Goal: Task Accomplishment & Management: Complete application form

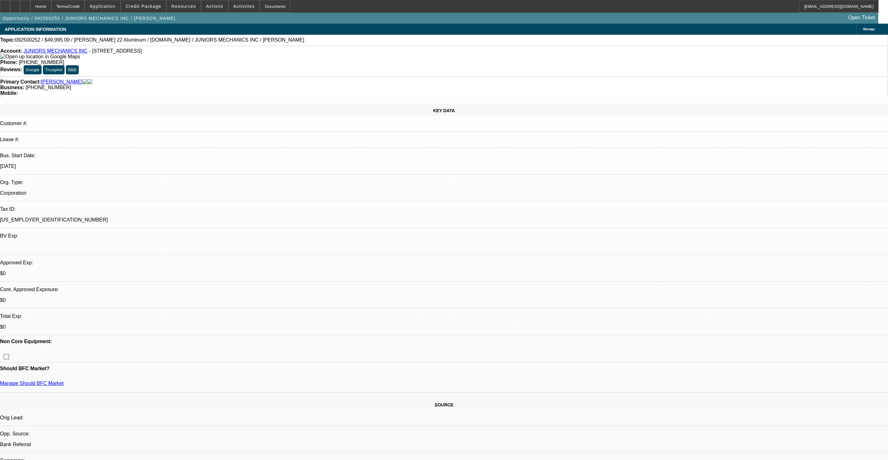
select select "0"
select select "2"
select select "0"
select select "6"
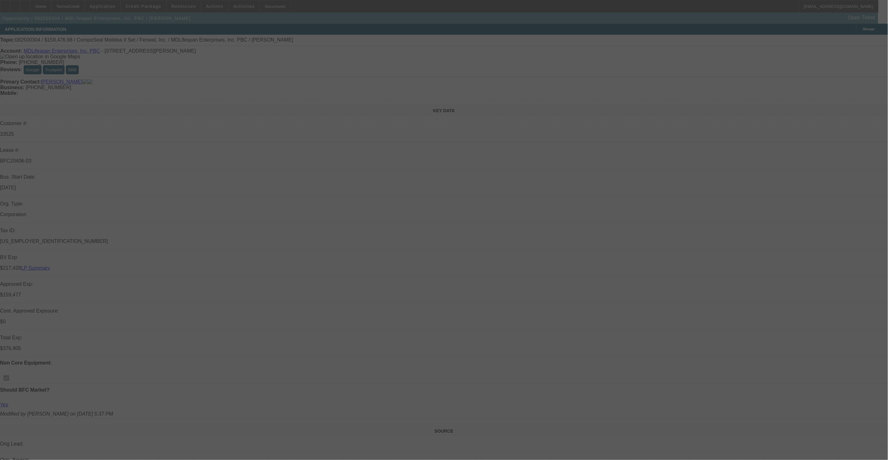
click at [649, 73] on div at bounding box center [444, 230] width 888 height 460
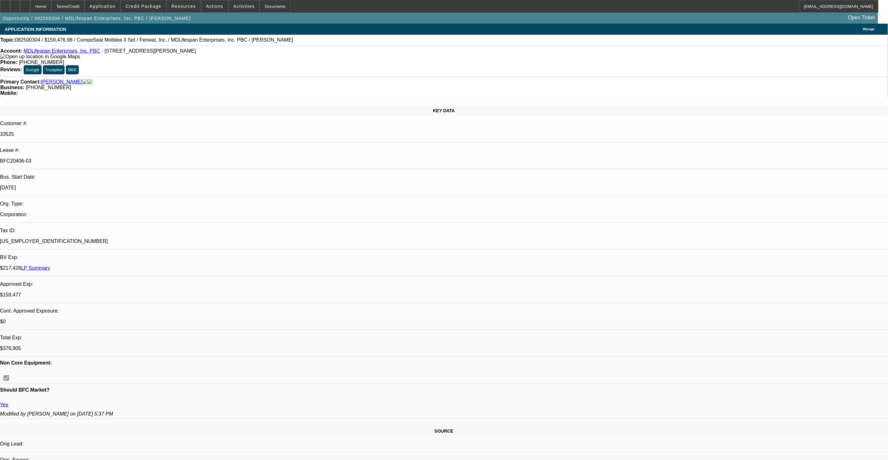
select select "0"
select select "2"
select select "0"
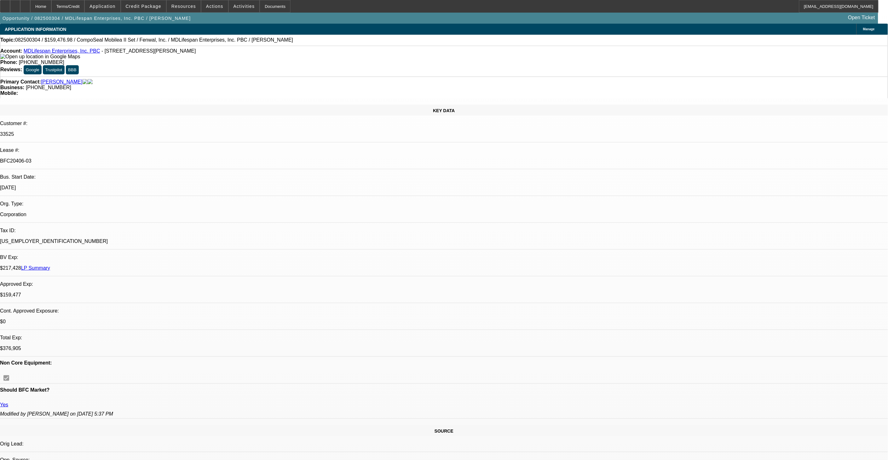
select select "0"
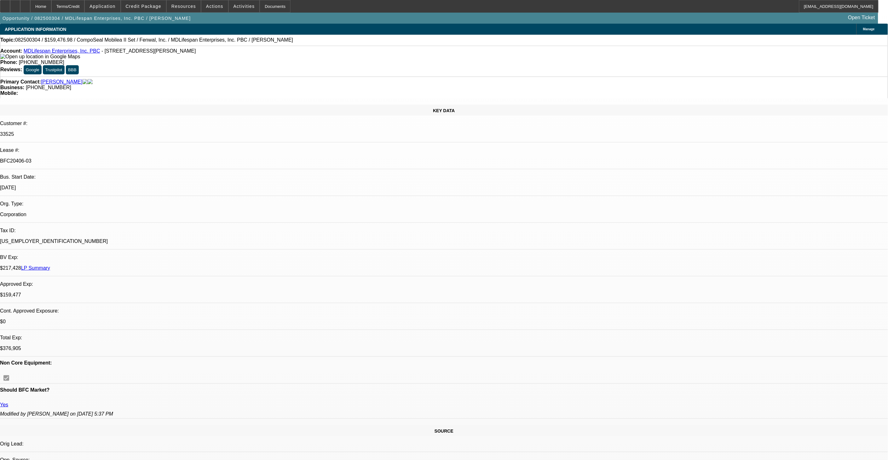
select select "2"
select select "0"
select select "1"
select select "2"
select select "6"
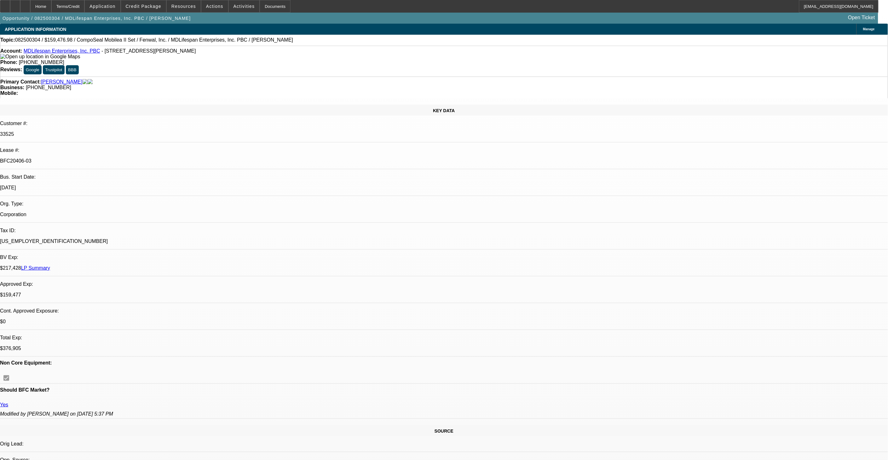
select select "1"
select select "6"
select select "1"
select select "3"
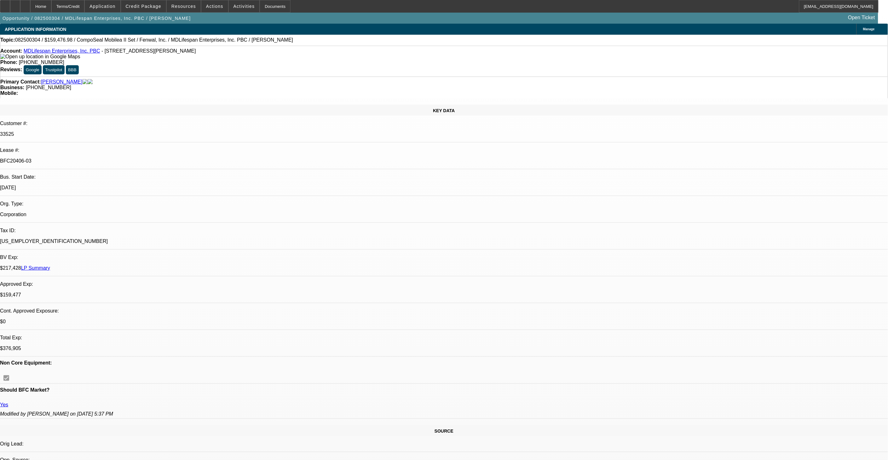
select select "6"
select select "1"
select select "2"
select select "6"
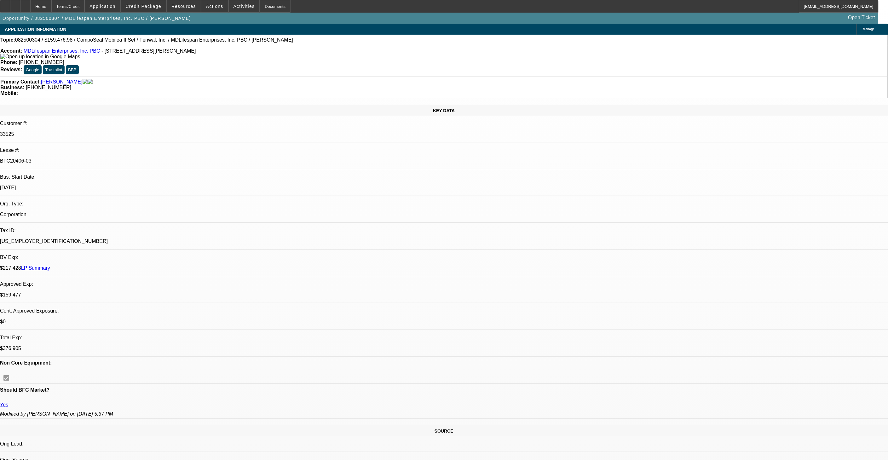
radio input "true"
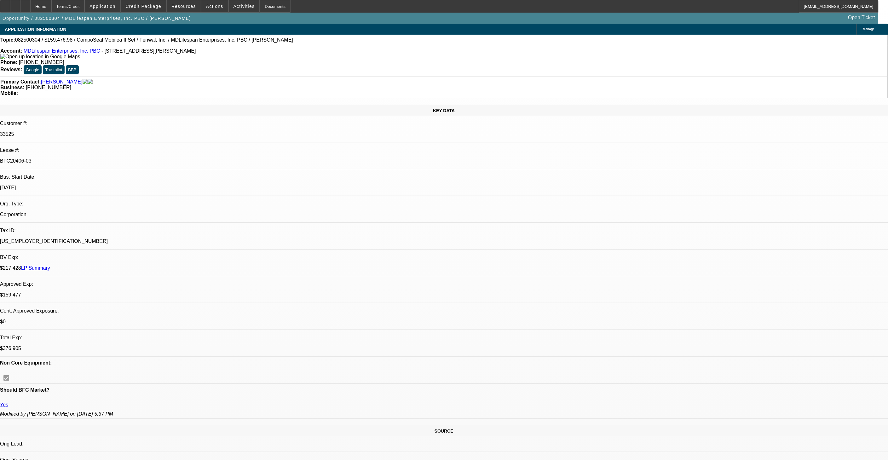
type textarea "Per customer - LLW should be completed by Tuesday at second location - would pr…"
radio input "true"
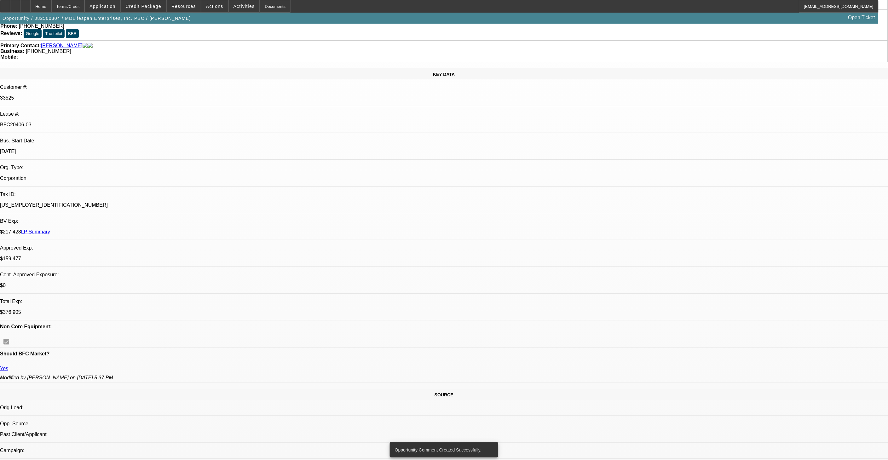
scroll to position [140, 0]
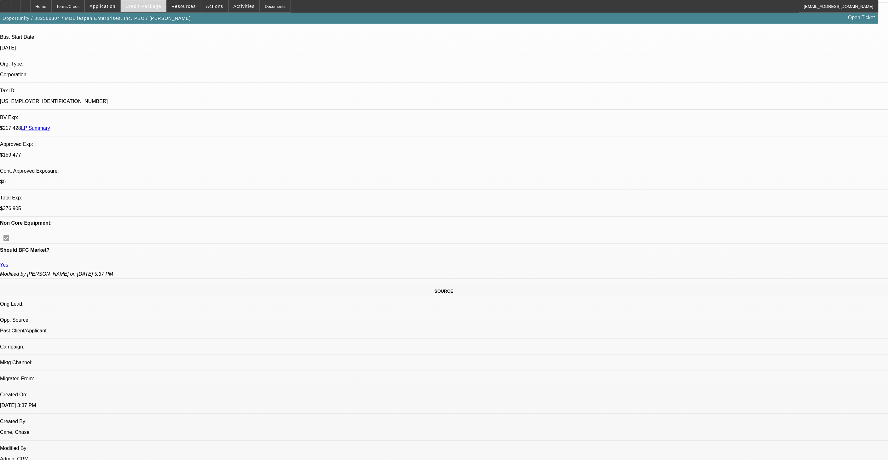
click at [162, 9] on span at bounding box center [143, 6] width 45 height 15
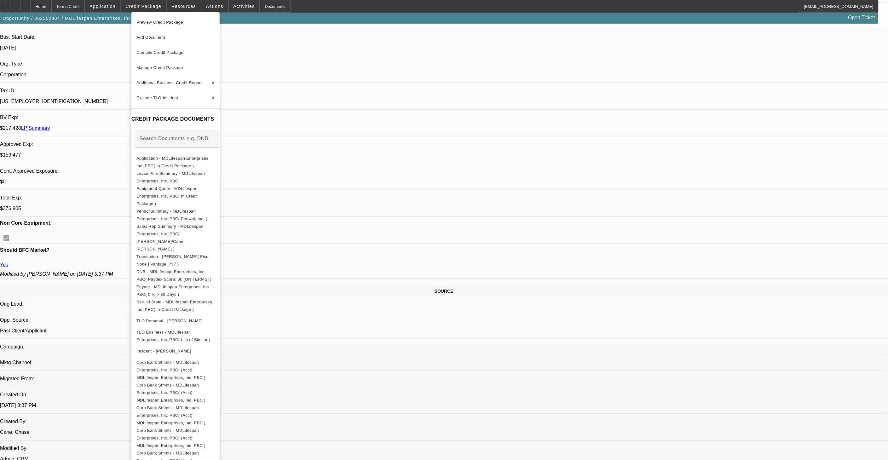
click at [401, 87] on div at bounding box center [444, 230] width 888 height 460
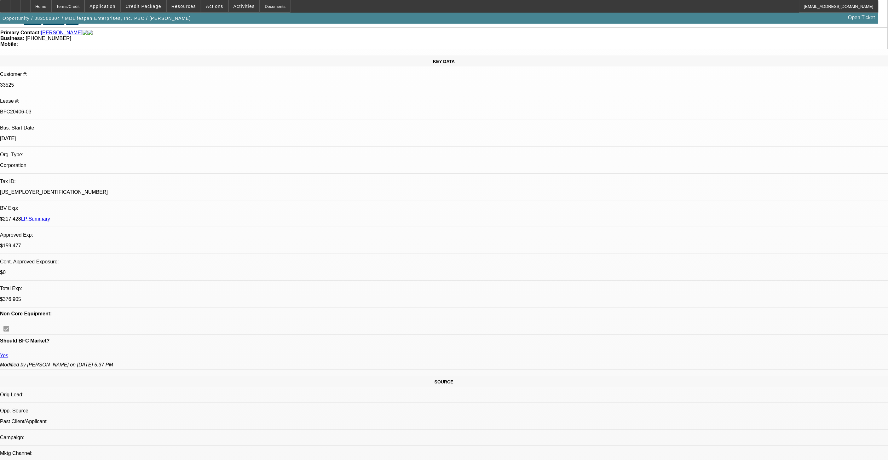
scroll to position [0, 0]
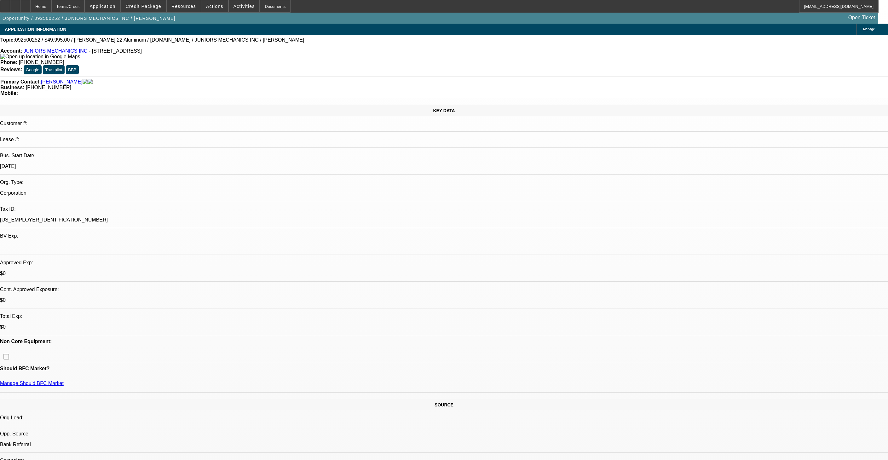
select select "0"
select select "2"
select select "0"
select select "6"
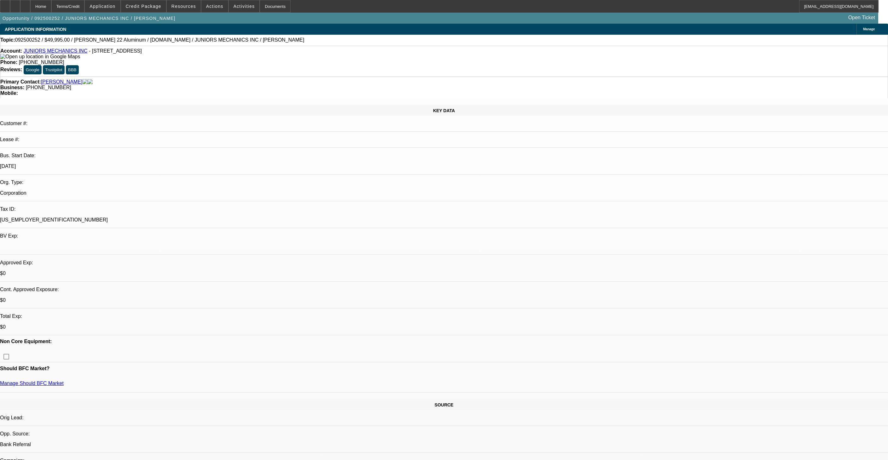
scroll to position [806, 0]
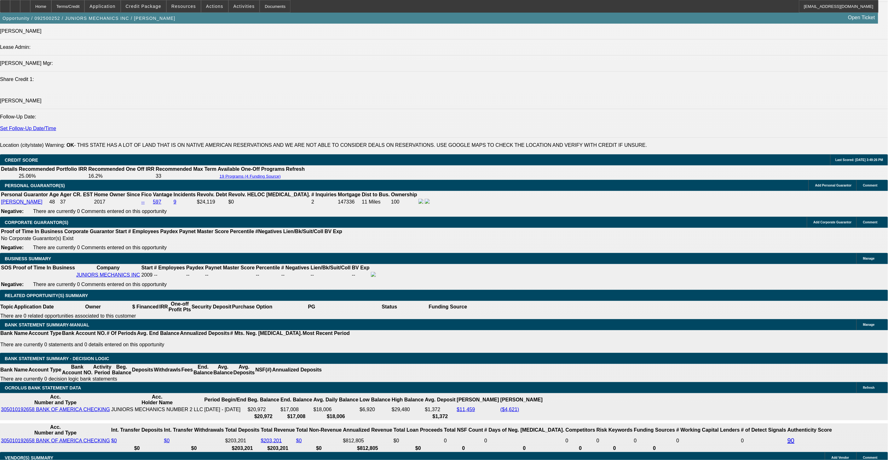
drag, startPoint x: 294, startPoint y: 229, endPoint x: 300, endPoint y: 229, distance: 6.9
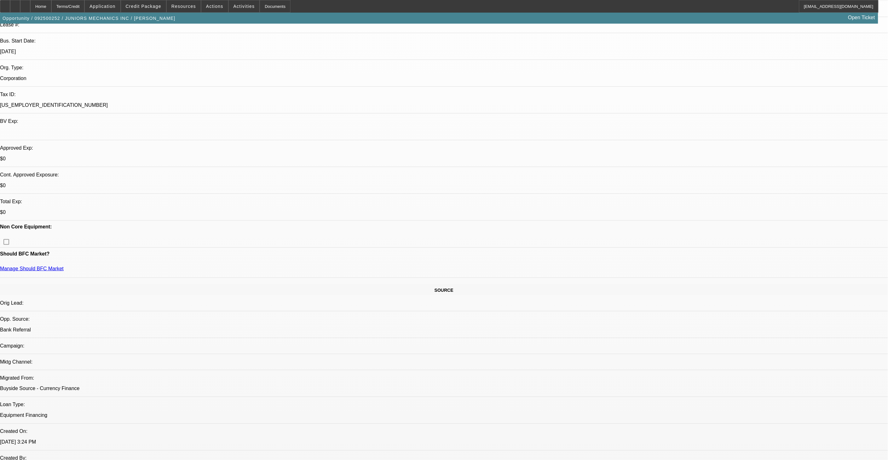
scroll to position [0, 0]
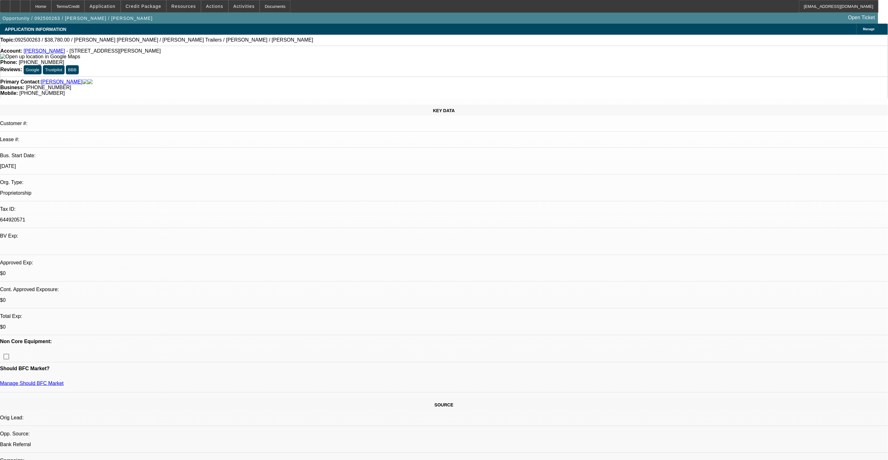
select select "0"
select select "2"
select select "0.1"
select select "1"
select select "2"
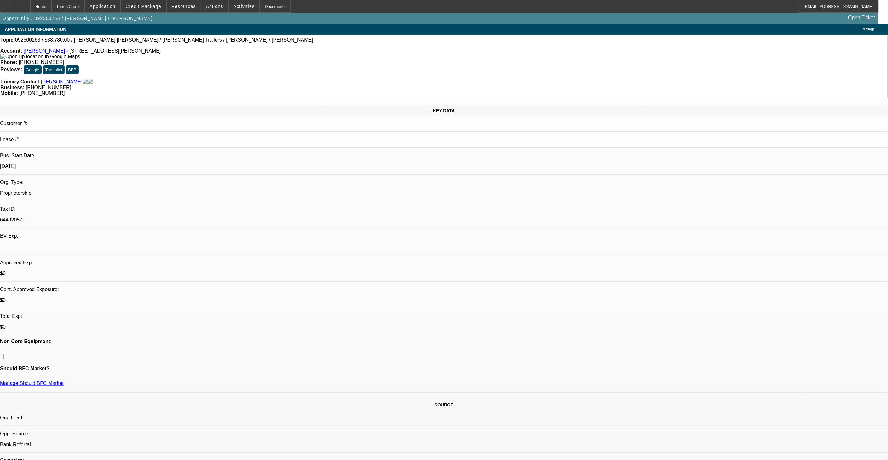
select select "4"
click at [152, 6] on span "Credit Package" at bounding box center [144, 6] width 36 height 5
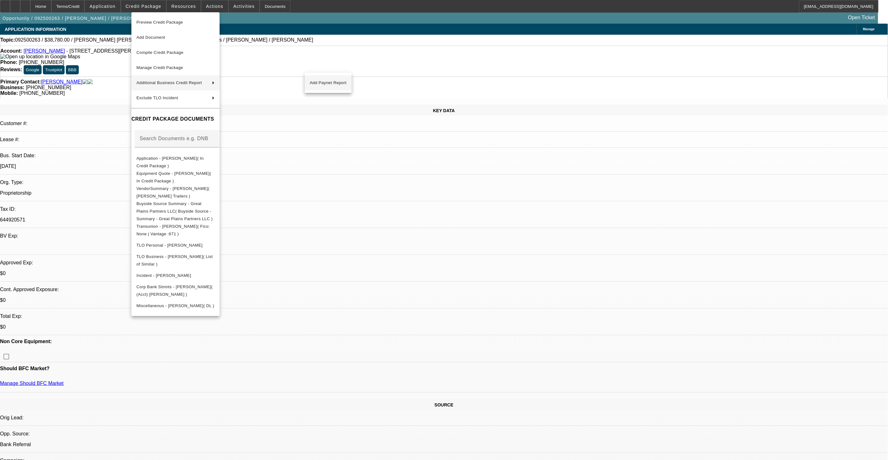
click at [314, 84] on span "Add Paynet Report" at bounding box center [328, 83] width 37 height 8
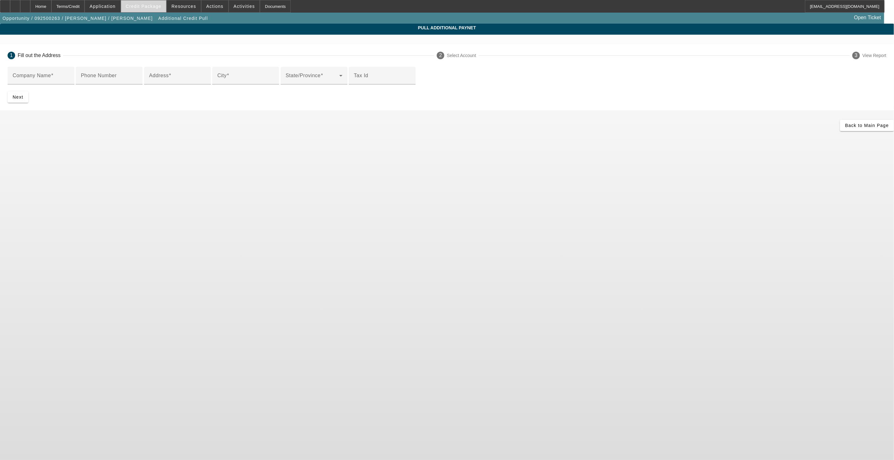
click at [148, 7] on span "Credit Package" at bounding box center [144, 6] width 36 height 5
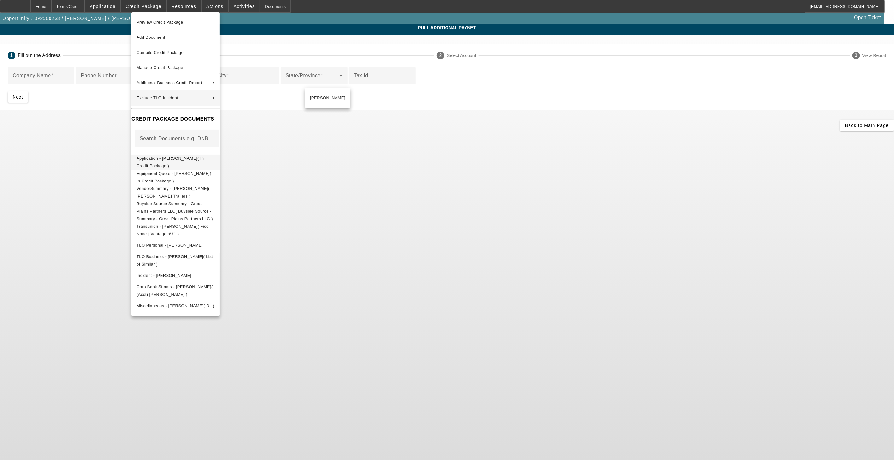
click at [181, 156] on span "Application - [PERSON_NAME]( In Credit Package )" at bounding box center [176, 161] width 78 height 15
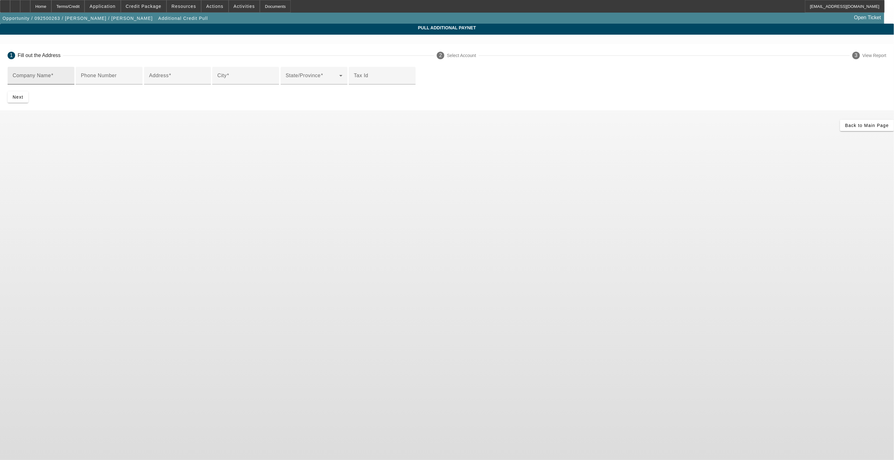
click at [69, 82] on input "Company Name" at bounding box center [41, 78] width 57 height 8
type input "[PERSON_NAME]"
click at [206, 82] on input "Address" at bounding box center [177, 78] width 57 height 8
paste input "FW: RE:082500304 / $159,476.98 / CompoSeal Mobilea II Set / Fenwal, Inc. / MDLi…"
type input "FW: RE:082500304 / $159,476.98 / CompoSeal Mobilea II Set / Fenwal, Inc. / MDLi…"
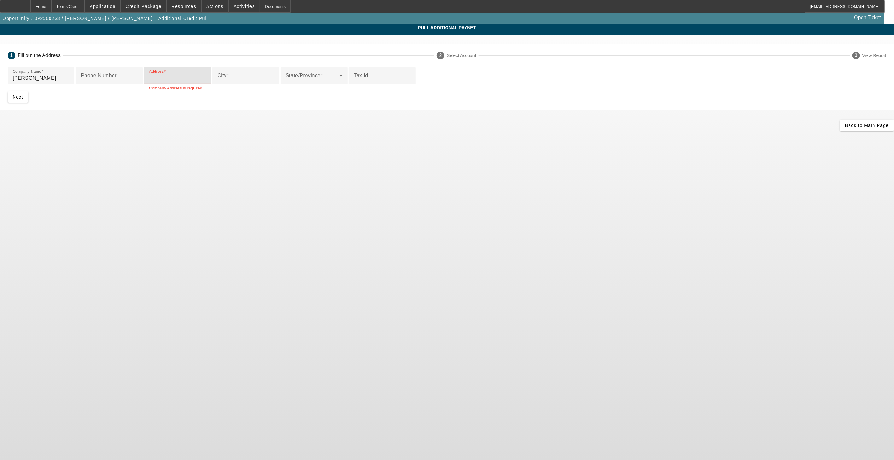
click at [206, 82] on input "Address" at bounding box center [177, 78] width 57 height 8
type input "[STREET_ADDRESS][PERSON_NAME]"
type input "[GEOGRAPHIC_DATA]"
type input "644920571"
click at [28, 105] on span "submit" at bounding box center [18, 97] width 21 height 15
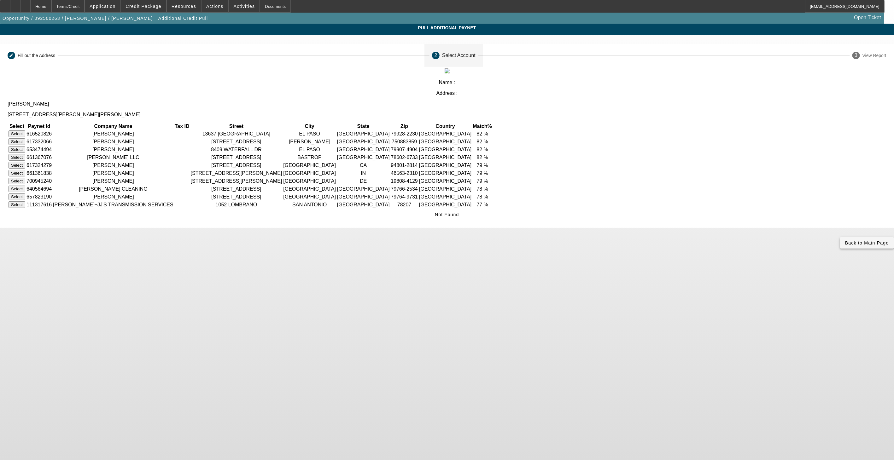
click at [840, 236] on span at bounding box center [867, 243] width 54 height 15
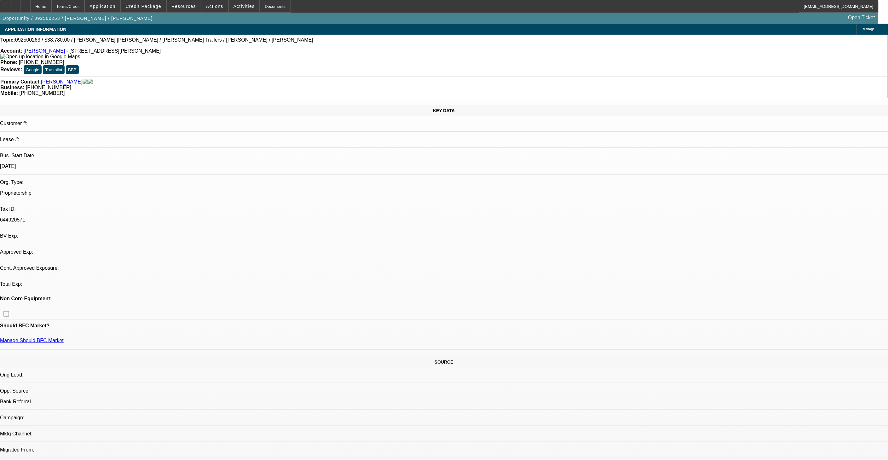
select select "0"
select select "2"
select select "0.1"
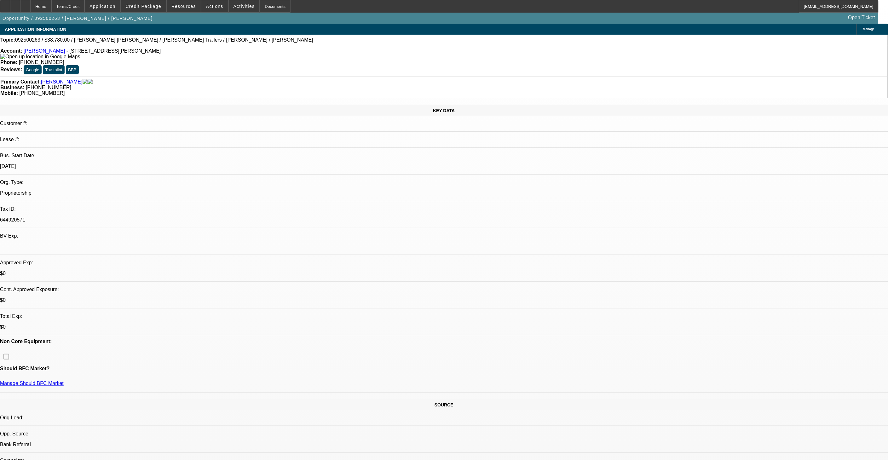
select select "1"
select select "2"
select select "4"
